Goal: Task Accomplishment & Management: Manage account settings

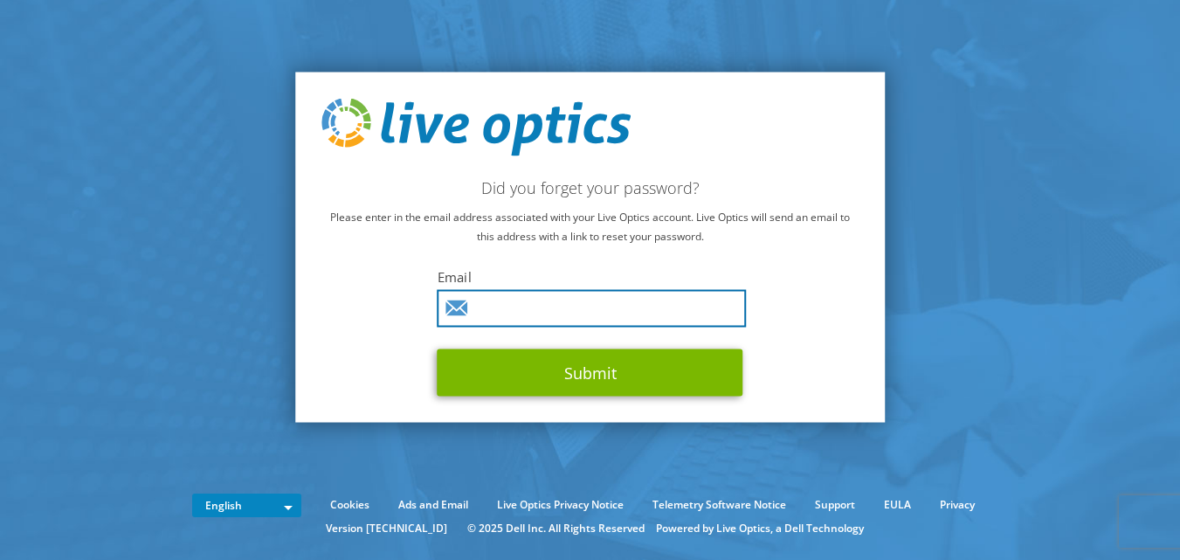
click at [557, 312] on input "text" at bounding box center [592, 308] width 309 height 38
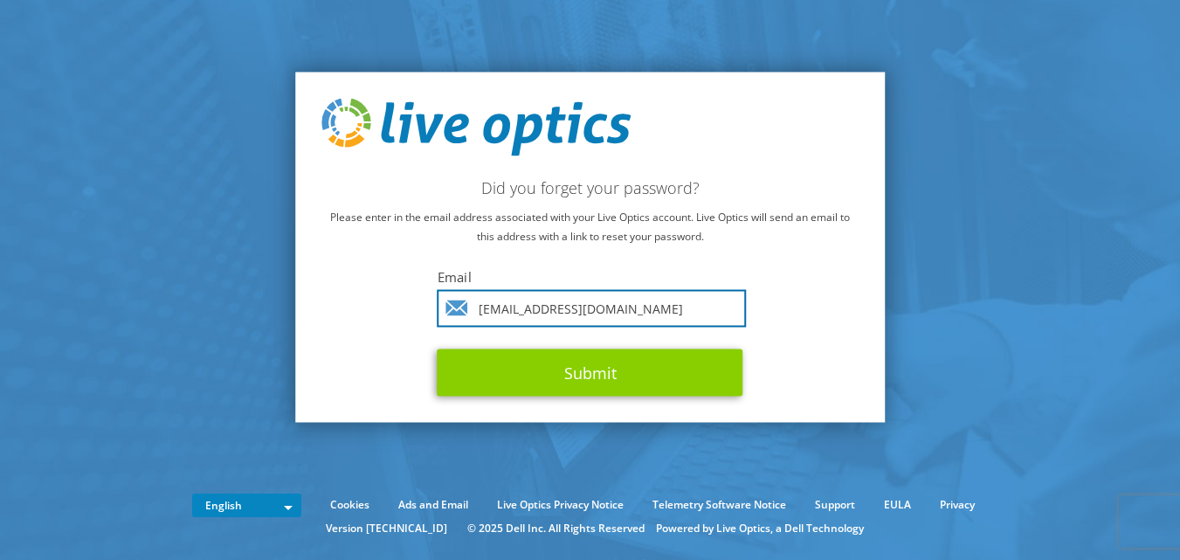
type input "sunil@perfect-tech.in"
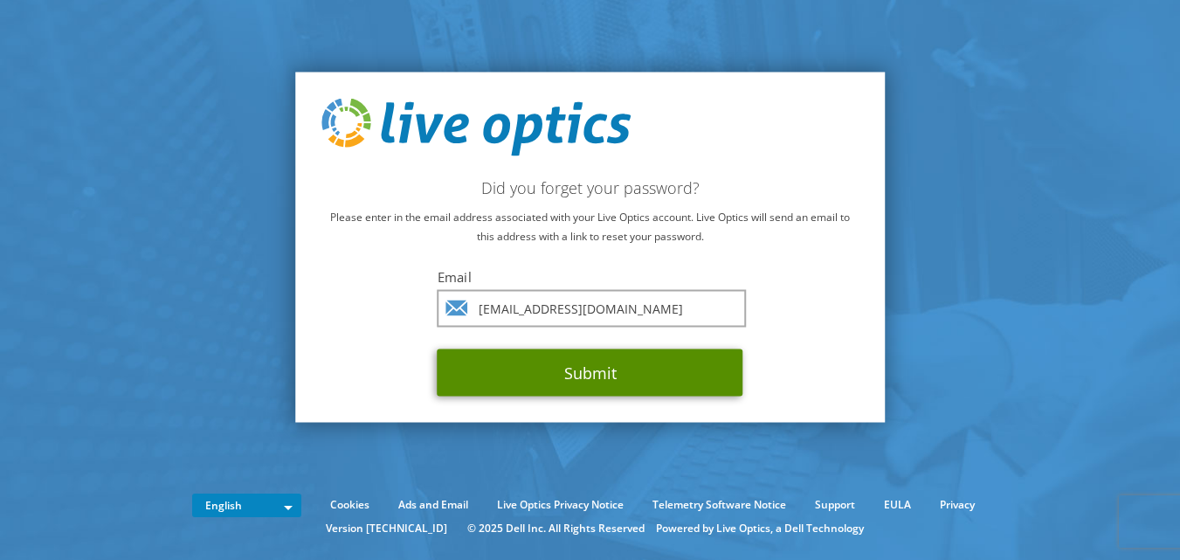
click at [589, 375] on button "Submit" at bounding box center [591, 372] width 306 height 47
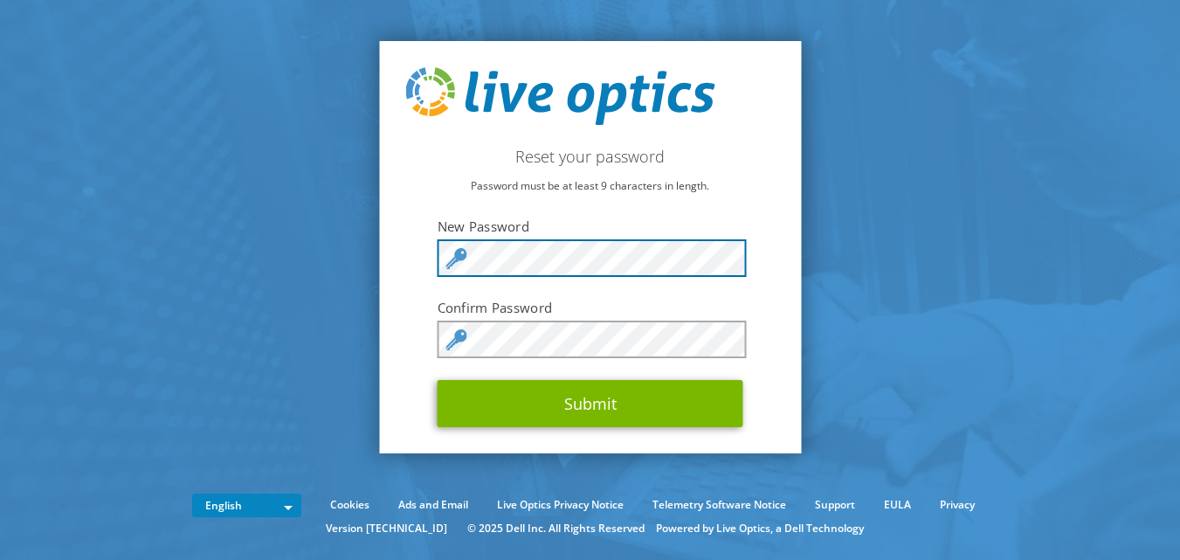
click at [399, 258] on div "Reset your password Password must be at least 9 characters in length. New Passw…" at bounding box center [590, 247] width 422 height 412
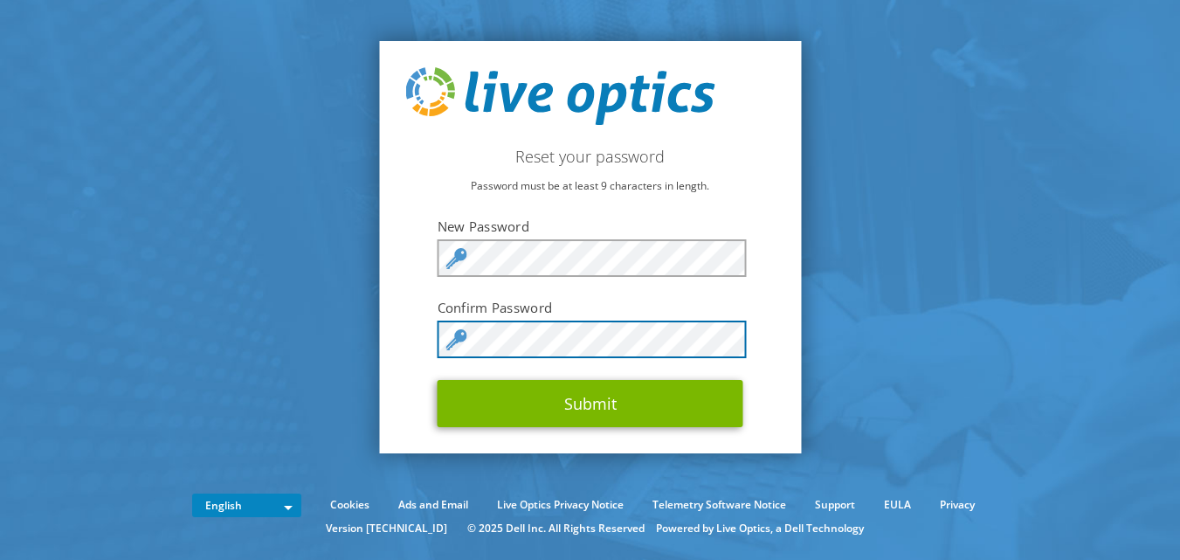
click at [438, 380] on button "Submit" at bounding box center [591, 403] width 306 height 47
